Goal: Information Seeking & Learning: Learn about a topic

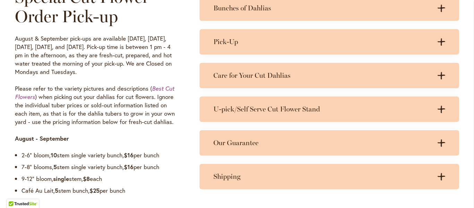
scroll to position [556, 0]
click at [153, 90] on em "Best Cut Flowers" at bounding box center [94, 92] width 159 height 16
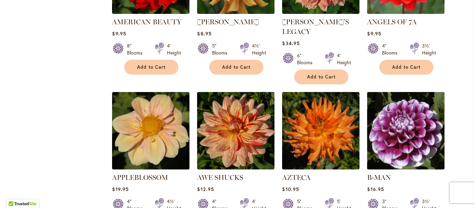
scroll to position [355, 0]
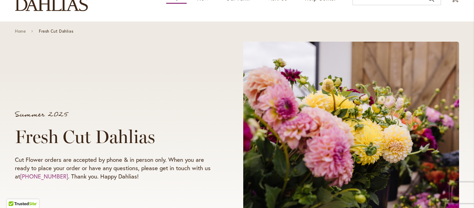
scroll to position [69, 0]
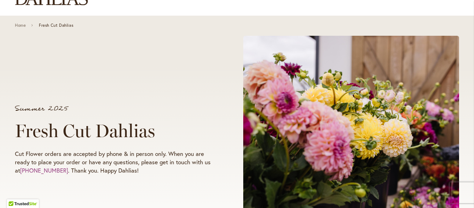
click at [170, 71] on div "Summer 2025 Fresh Cut Dahlias Cut Flower orders are accepted by phone & in pers…" at bounding box center [237, 140] width 444 height 221
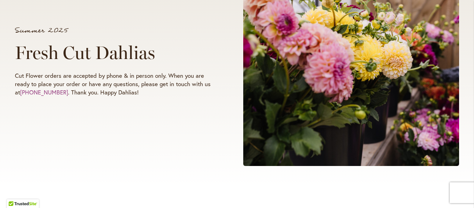
scroll to position [104, 0]
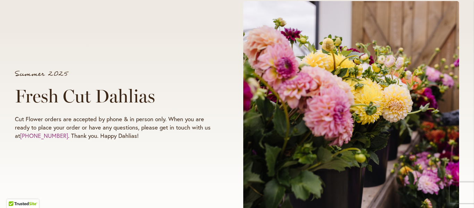
click at [202, 31] on div "Summer 2025 Fresh Cut Dahlias Cut Flower orders are accepted by phone & in pers…" at bounding box center [237, 105] width 444 height 221
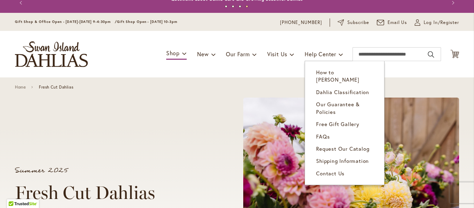
scroll to position [0, 0]
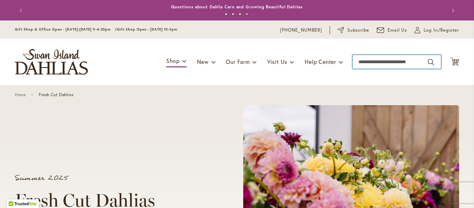
click at [360, 60] on input "Search" at bounding box center [397, 62] width 89 height 14
type input "***"
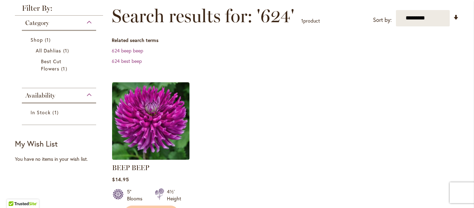
scroll to position [13, 0]
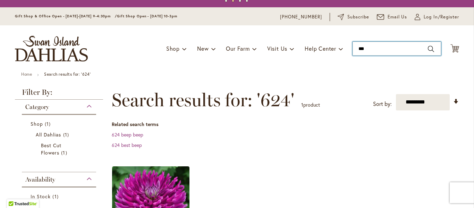
drag, startPoint x: 374, startPoint y: 47, endPoint x: 342, endPoint y: 48, distance: 31.6
click at [342, 47] on div "Toggle Nav Shop Dahlia Tubers Collections Fresh Cut Dahlias Gardening Supplies …" at bounding box center [237, 48] width 458 height 47
type input "***"
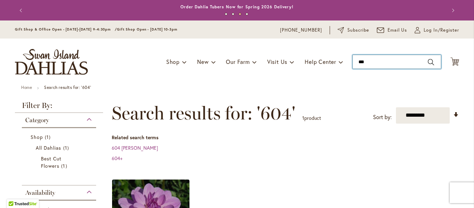
drag, startPoint x: 366, startPoint y: 61, endPoint x: 346, endPoint y: 59, distance: 20.3
click at [346, 59] on div "Toggle Nav Shop Dahlia Tubers Collections Fresh Cut Dahlias Gardening Supplies …" at bounding box center [237, 62] width 458 height 47
type input "***"
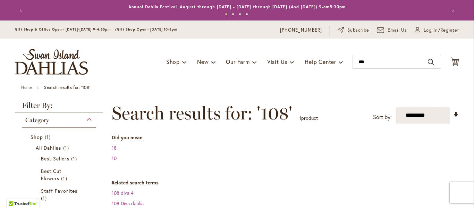
scroll to position [35, 0]
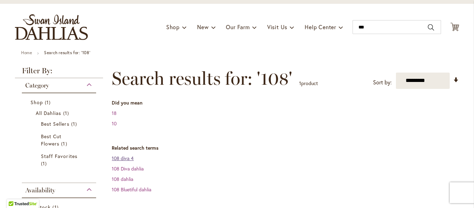
click at [112, 160] on link "108 diva 4" at bounding box center [123, 158] width 22 height 7
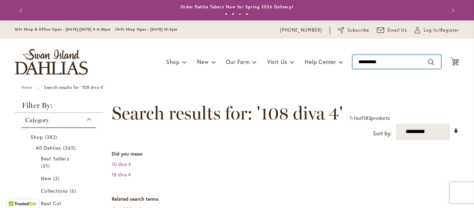
click at [342, 57] on div "Toggle Nav Shop Dahlia Tubers Collections Fresh Cut Dahlias Gardening Supplies …" at bounding box center [237, 62] width 458 height 47
type input "***"
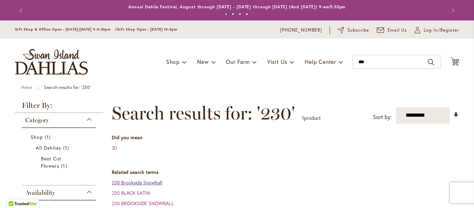
click at [141, 184] on link "230 Brookside Snowball" at bounding box center [137, 182] width 50 height 7
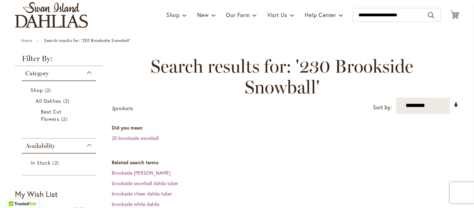
scroll to position [35, 0]
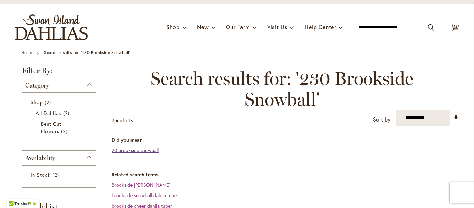
click at [150, 148] on link "20 brookside snowball" at bounding box center [135, 150] width 47 height 7
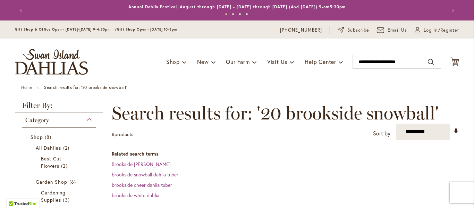
scroll to position [174, 0]
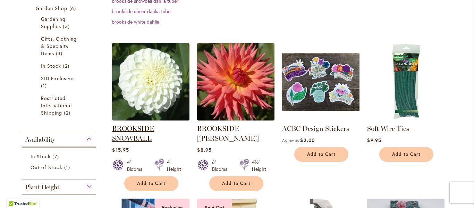
click at [131, 129] on link "BROOKSIDE SNOWBALL" at bounding box center [133, 133] width 42 height 18
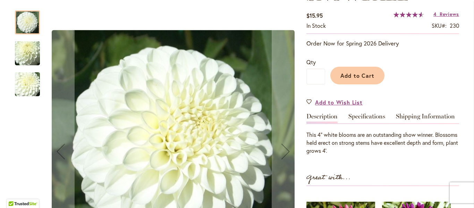
scroll to position [208, 0]
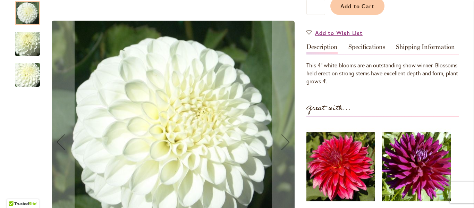
click at [26, 43] on img "BROOKSIDE SNOWBALL" at bounding box center [27, 44] width 50 height 38
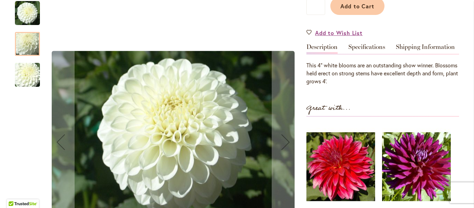
click at [23, 74] on img "BROOKSIDE SNOWBALL" at bounding box center [27, 75] width 50 height 38
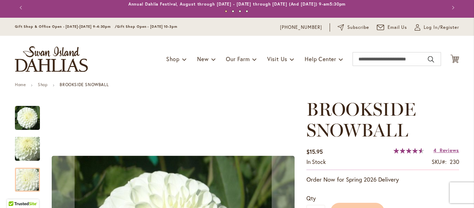
scroll to position [0, 0]
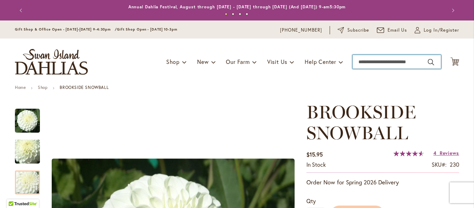
click at [359, 63] on input "Search" at bounding box center [397, 62] width 89 height 14
type input "***"
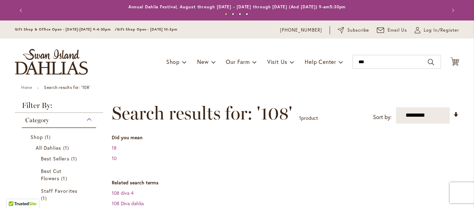
scroll to position [69, 0]
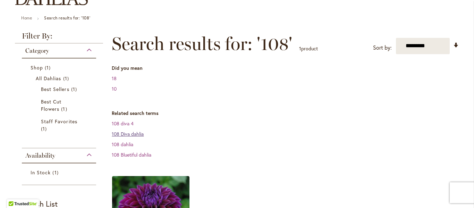
click at [124, 135] on link "108 Diva dahlia" at bounding box center [128, 134] width 32 height 7
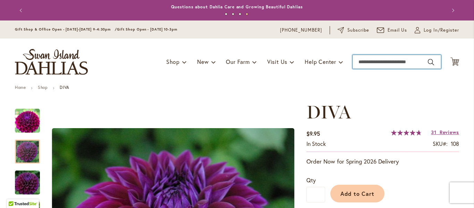
click at [366, 61] on input "Search" at bounding box center [397, 62] width 89 height 14
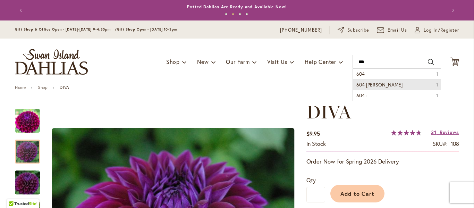
click at [361, 83] on span "604 [PERSON_NAME]" at bounding box center [380, 84] width 46 height 7
type input "**********"
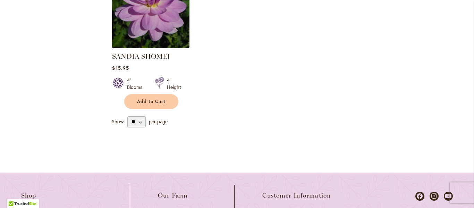
scroll to position [313, 0]
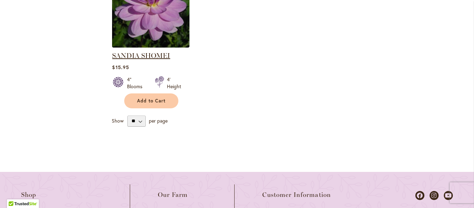
click at [137, 51] on link "SANDIA SHOMEI" at bounding box center [141, 55] width 58 height 8
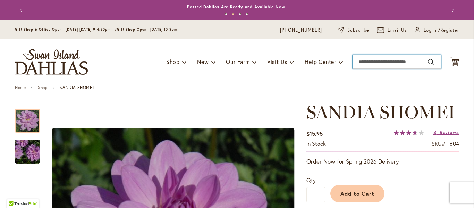
click at [370, 63] on input "Search" at bounding box center [397, 62] width 89 height 14
type input "***"
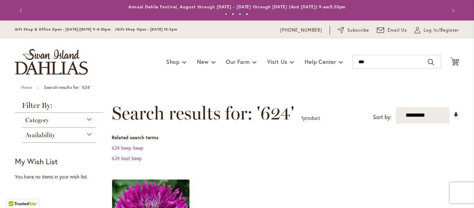
scroll to position [83, 0]
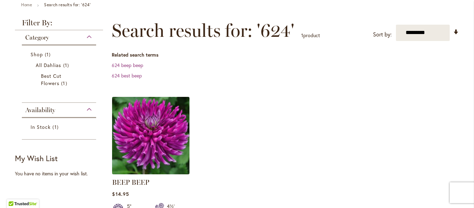
click at [159, 142] on img at bounding box center [150, 135] width 81 height 81
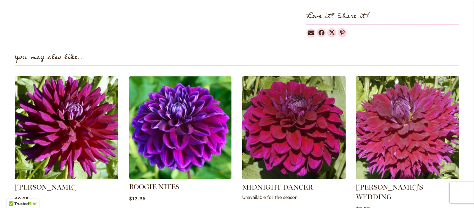
scroll to position [451, 0]
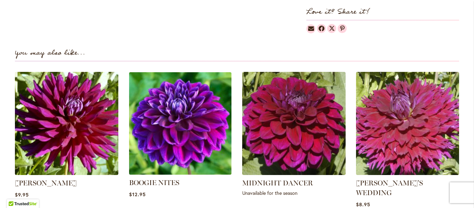
click at [182, 149] on img at bounding box center [180, 123] width 108 height 108
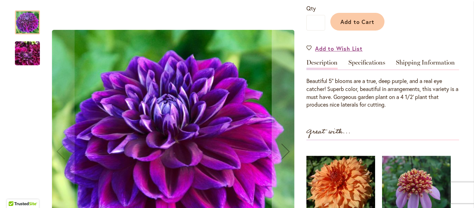
scroll to position [139, 0]
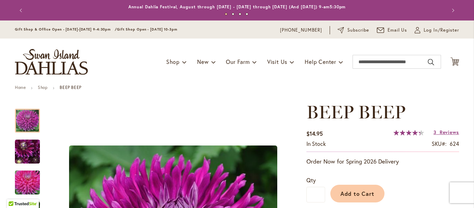
scroll to position [69, 0]
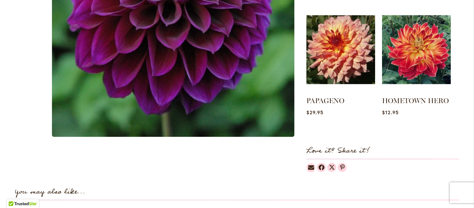
scroll to position [139, 0]
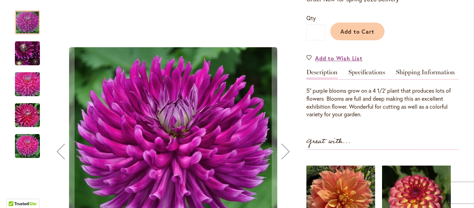
scroll to position [174, 0]
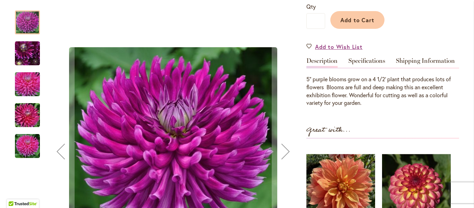
click at [28, 83] on img "BEEP BEEP" at bounding box center [27, 84] width 50 height 33
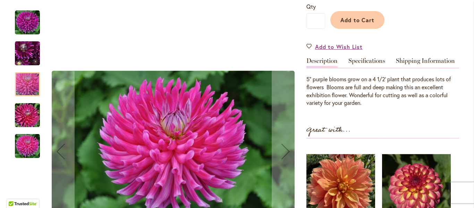
click at [22, 111] on img "BEEP BEEP" at bounding box center [27, 115] width 50 height 33
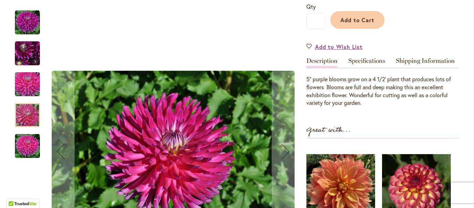
click at [23, 143] on img "BEEP BEEP" at bounding box center [27, 146] width 25 height 25
